Goal: Information Seeking & Learning: Learn about a topic

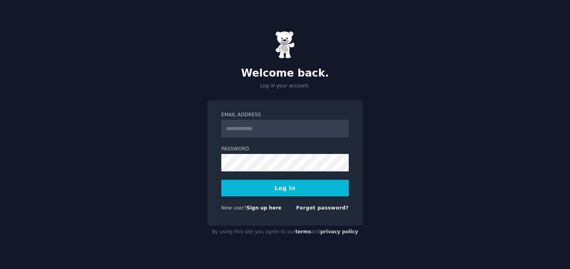
click at [271, 128] on input "Email Address" at bounding box center [285, 128] width 128 height 17
type input "**********"
click at [221, 179] on button "Log In" at bounding box center [285, 187] width 128 height 17
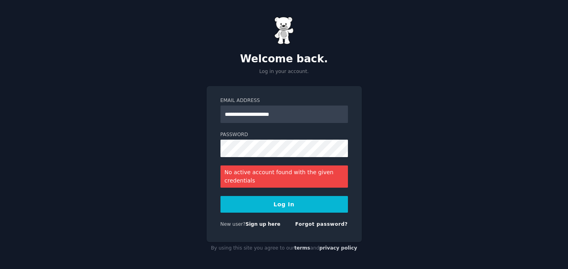
click at [310, 221] on div "Forgot password?" at bounding box center [321, 226] width 53 height 10
click at [309, 225] on link "Forgot password?" at bounding box center [321, 224] width 53 height 6
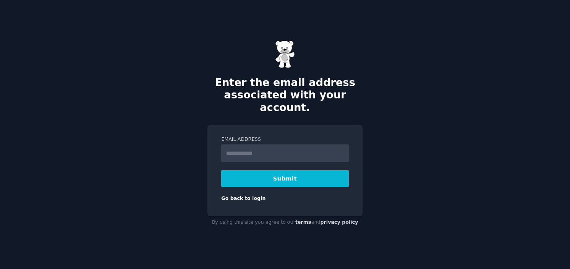
click at [253, 144] on input "Email Address" at bounding box center [285, 152] width 128 height 17
type input "**********"
click at [271, 173] on button "Submit" at bounding box center [285, 178] width 128 height 17
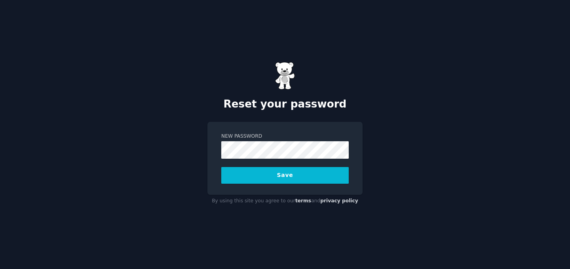
click at [221, 167] on button "Save" at bounding box center [285, 175] width 128 height 17
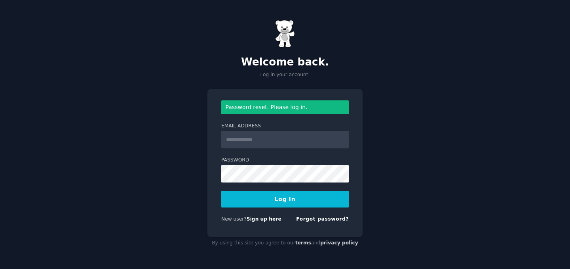
click at [276, 137] on input "Email Address" at bounding box center [285, 139] width 128 height 17
type input "**********"
click at [221, 191] on button "Log In" at bounding box center [285, 199] width 128 height 17
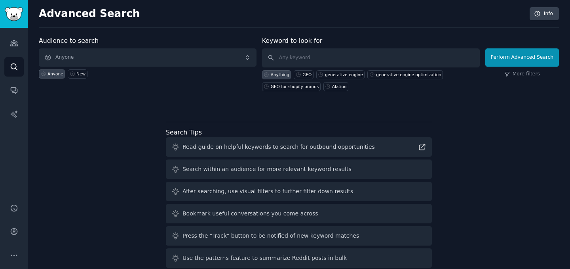
click at [94, 47] on div "Audience to search Anyone Anyone New" at bounding box center [148, 63] width 218 height 55
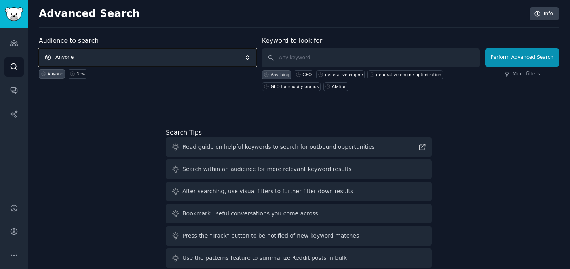
click at [93, 59] on span "Anyone" at bounding box center [148, 57] width 218 height 18
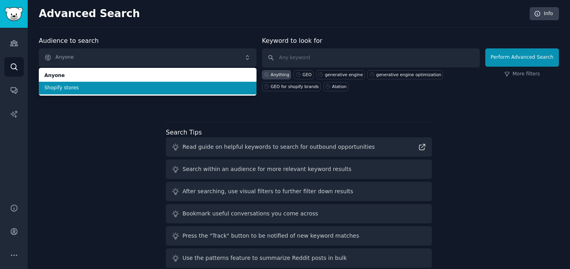
click at [88, 87] on span "Shopify stores" at bounding box center [147, 87] width 207 height 7
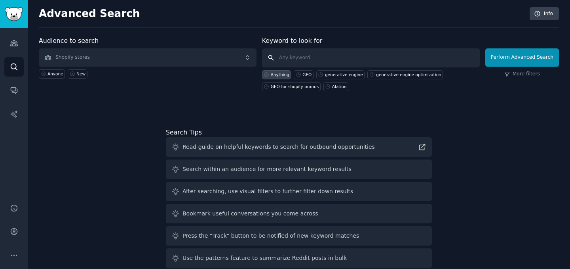
click at [309, 59] on input "text" at bounding box center [371, 57] width 218 height 19
type input "mcp"
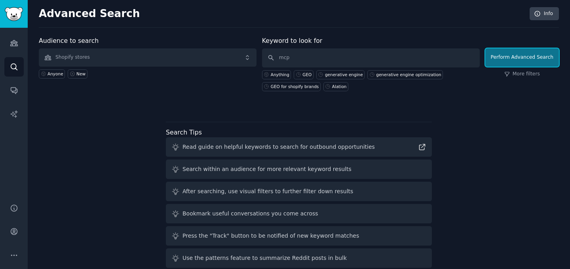
click at [524, 52] on button "Perform Advanced Search" at bounding box center [523, 57] width 74 height 18
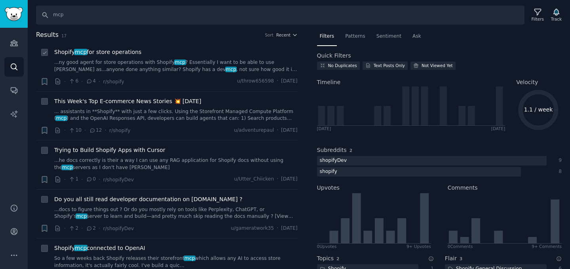
click at [113, 51] on span "Shopify mcp for store operations" at bounding box center [97, 52] width 87 height 8
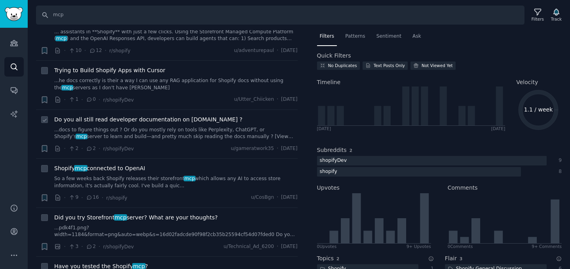
scroll to position [80, 0]
click at [111, 166] on span "Shopify mcp connected to OpenAI" at bounding box center [99, 168] width 91 height 8
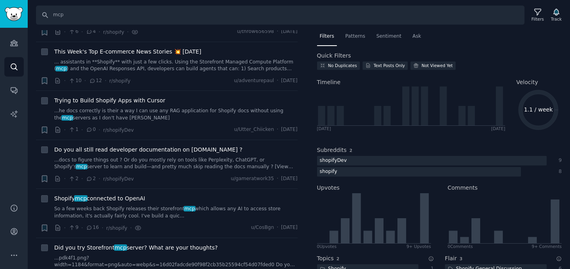
scroll to position [0, 0]
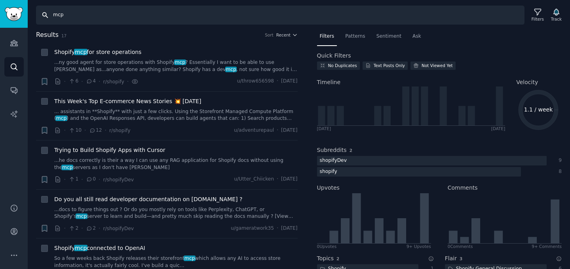
click at [67, 14] on input "mcp" at bounding box center [280, 15] width 489 height 19
type input "agentic"
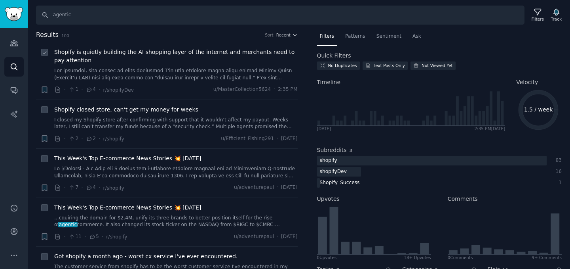
click at [225, 52] on span "Shopify is quietly building the AI shopping layer of the internet and merchants…" at bounding box center [176, 56] width 244 height 17
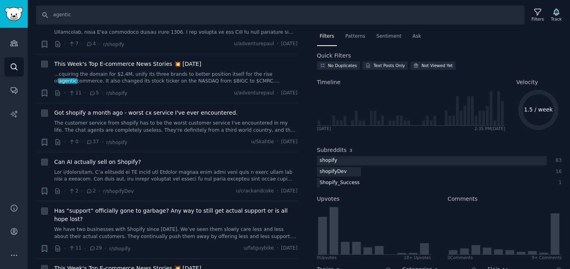
scroll to position [144, 0]
click at [116, 160] on span "Can AI actually sell on Shopify?" at bounding box center [97, 161] width 87 height 8
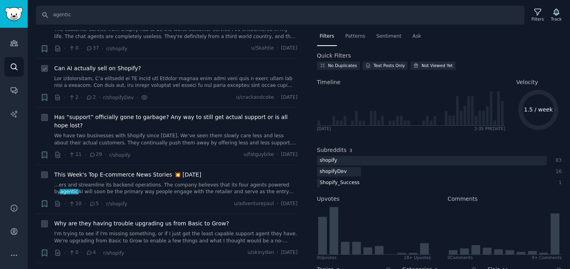
scroll to position [238, 0]
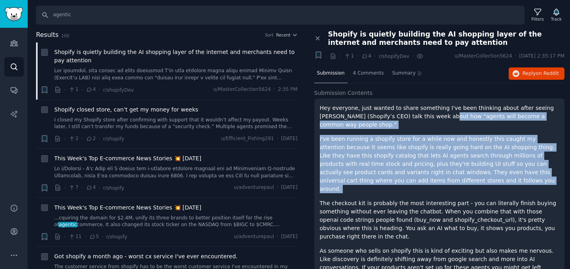
drag, startPoint x: 423, startPoint y: 112, endPoint x: 481, endPoint y: 185, distance: 93.0
click at [481, 185] on div "Hey everyone, just wanted to share something I've been thinking about after see…" at bounding box center [440, 249] width 240 height 291
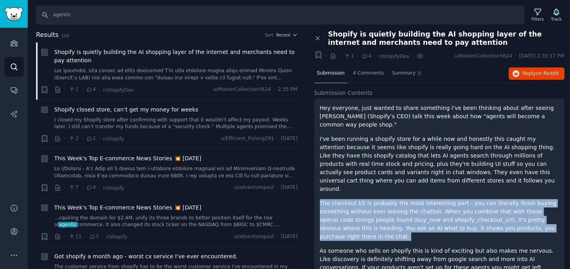
drag, startPoint x: 482, startPoint y: 184, endPoint x: 484, endPoint y: 235, distance: 51.1
click at [484, 235] on div "Hey everyone, just wanted to share something I've been thinking about after see…" at bounding box center [440, 249] width 240 height 291
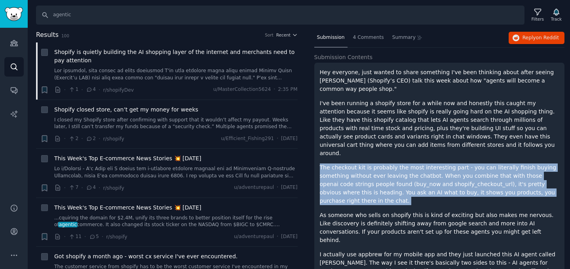
scroll to position [36, 0]
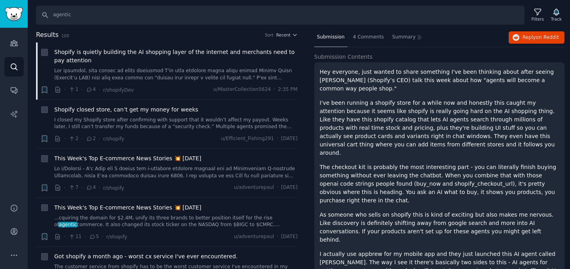
click at [481, 250] on p "I actually use appbrew for my mobile app and they just launched this AI agent c…" at bounding box center [440, 266] width 240 height 33
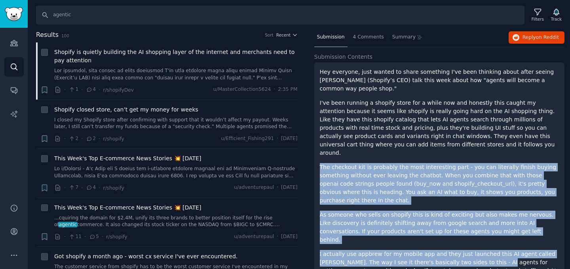
drag, startPoint x: 478, startPoint y: 247, endPoint x: 485, endPoint y: 141, distance: 105.6
click at [485, 141] on div "Hey everyone, just wanted to share something I've been thinking about after see…" at bounding box center [440, 213] width 240 height 291
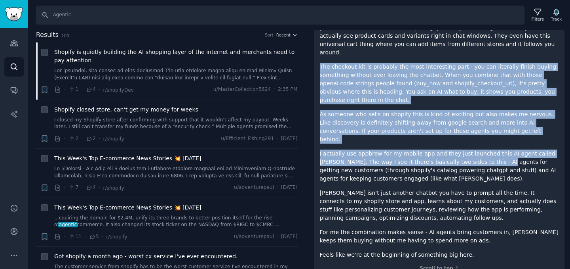
scroll to position [0, 0]
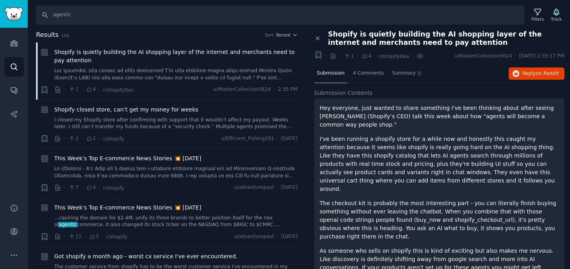
click at [520, 57] on span "[DATE] 2:35:17 PM" at bounding box center [542, 56] width 45 height 7
click at [370, 73] on span "4 Comments" at bounding box center [368, 73] width 31 height 7
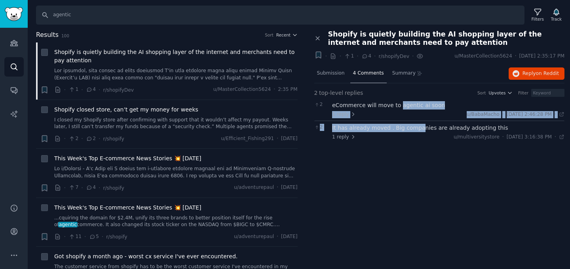
drag, startPoint x: 394, startPoint y: 105, endPoint x: 417, endPoint y: 131, distance: 35.4
click at [417, 131] on div "2 eCommerce will move to agentic ai soon 1 reply u/BabaMacho · Wed 8/13/2025, 2…" at bounding box center [440, 120] width 251 height 45
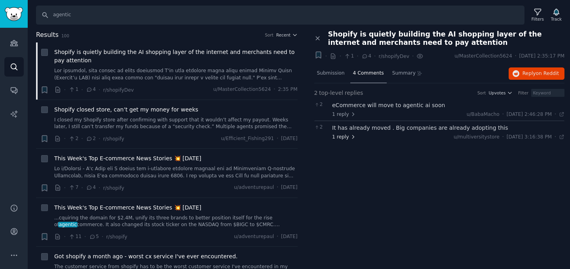
click at [344, 139] on span "1 reply" at bounding box center [344, 136] width 24 height 7
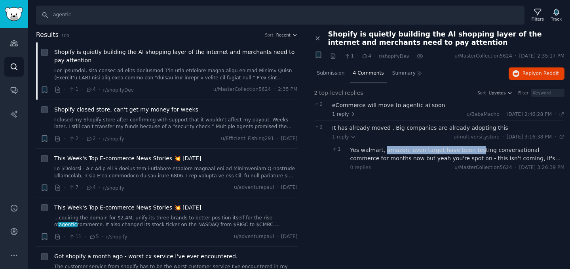
drag, startPoint x: 384, startPoint y: 151, endPoint x: 474, endPoint y: 152, distance: 90.3
click at [474, 152] on div "Yes walmart, amazon, even target have been testing conversational commerce for …" at bounding box center [458, 154] width 215 height 17
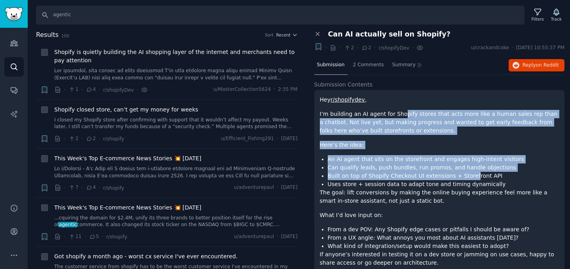
drag, startPoint x: 398, startPoint y: 114, endPoint x: 467, endPoint y: 175, distance: 92.0
click at [467, 175] on div "Hey r/shopifydev , I’m building an AI agent for Shopify stores that acts more l…" at bounding box center [440, 187] width 240 height 185
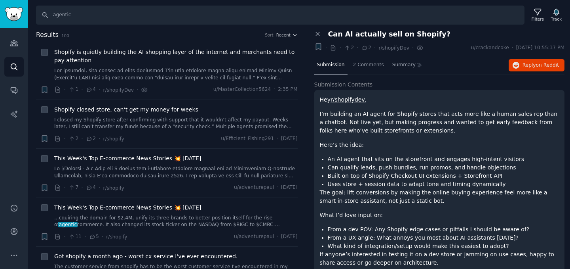
click at [405, 196] on p "The goal: lift conversions by making the online buying experience feel more lik…" at bounding box center [440, 196] width 240 height 17
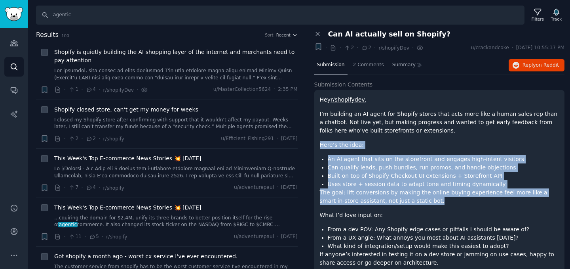
drag, startPoint x: 437, startPoint y: 198, endPoint x: 435, endPoint y: 128, distance: 70.1
click at [435, 128] on div "Hey r/shopifydev , I’m building an AI agent for Shopify stores that acts more l…" at bounding box center [440, 187] width 240 height 185
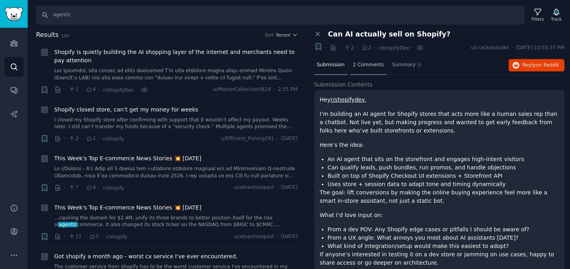
click at [357, 62] on span "2 Comments" at bounding box center [368, 64] width 31 height 7
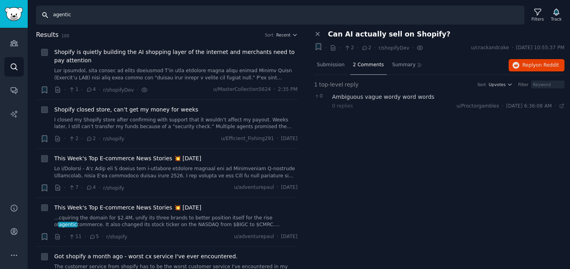
click at [95, 16] on input "agentic" at bounding box center [280, 15] width 489 height 19
type input "agentic commerce"
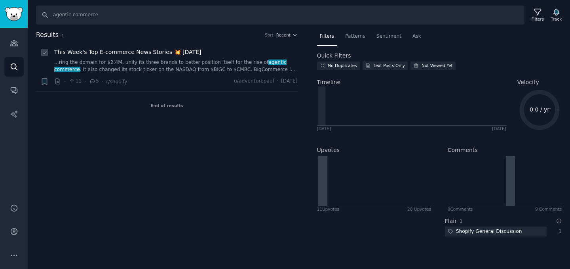
click at [121, 65] on link "...ring the domain for $2.4M, unify its three brands to better position itself …" at bounding box center [176, 66] width 244 height 14
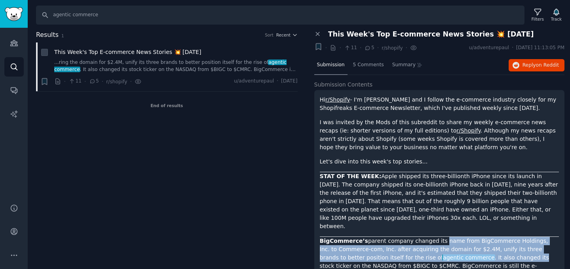
drag, startPoint x: 436, startPoint y: 231, endPoint x: 489, endPoint y: 250, distance: 55.9
click at [489, 250] on p "BigCommerce’s parent company changed its name from BigCommerce Holdings, Inc. t…" at bounding box center [440, 273] width 240 height 75
